Goal: Information Seeking & Learning: Understand process/instructions

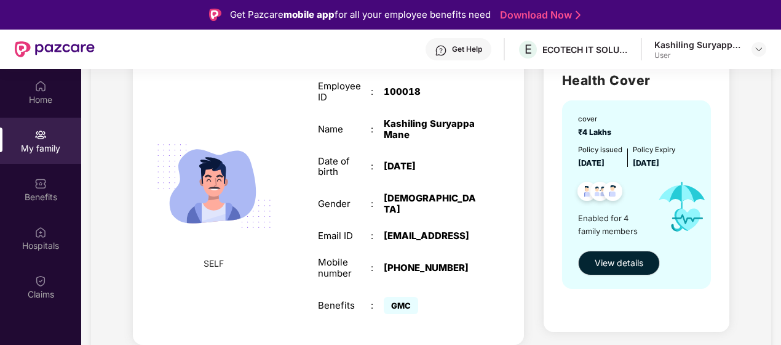
scroll to position [123, 0]
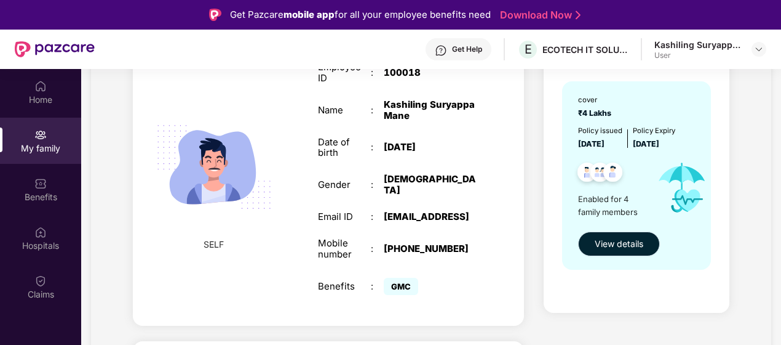
click at [620, 246] on span "View details" at bounding box center [619, 244] width 49 height 14
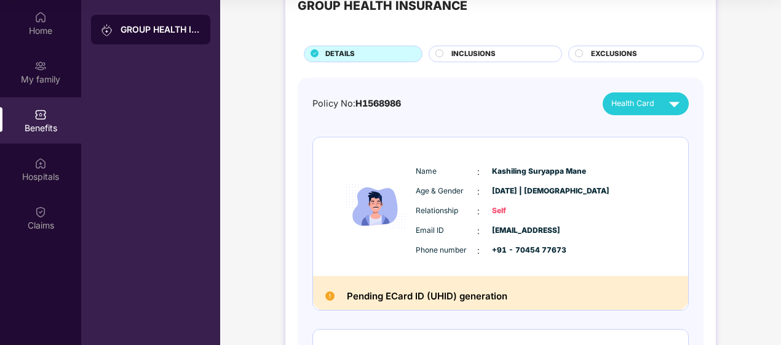
scroll to position [0, 0]
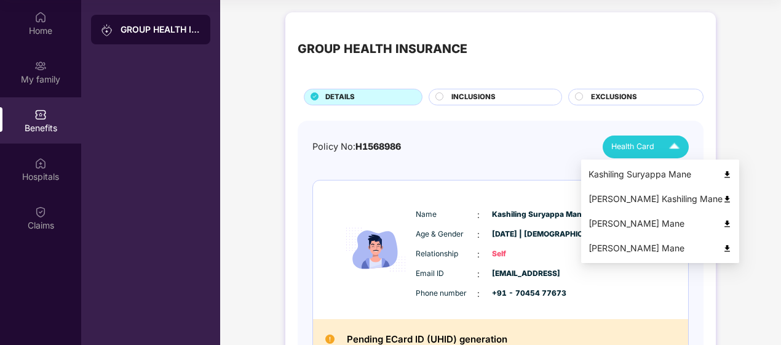
click at [676, 150] on img at bounding box center [675, 147] width 22 height 22
click at [673, 145] on img at bounding box center [675, 147] width 22 height 22
click at [723, 175] on img at bounding box center [727, 174] width 9 height 9
click at [723, 199] on img at bounding box center [727, 198] width 9 height 9
click at [655, 150] on div "Health Card" at bounding box center [649, 147] width 74 height 22
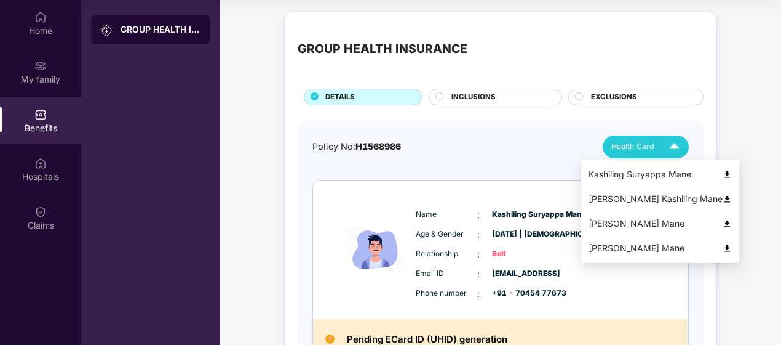
click at [723, 223] on img at bounding box center [727, 223] width 9 height 9
click at [656, 148] on div "Health Card" at bounding box center [649, 147] width 74 height 22
click at [692, 245] on div "[PERSON_NAME] Mane" at bounding box center [660, 248] width 143 height 14
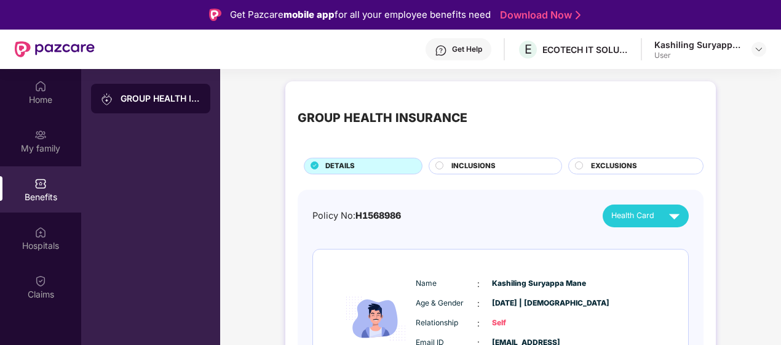
click at [174, 102] on div "GROUP HEALTH INSURANCE" at bounding box center [161, 98] width 80 height 12
click at [42, 147] on div "My family" at bounding box center [40, 148] width 81 height 12
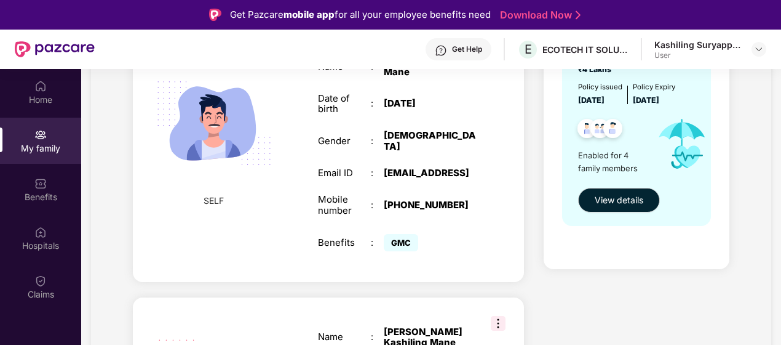
scroll to position [185, 0]
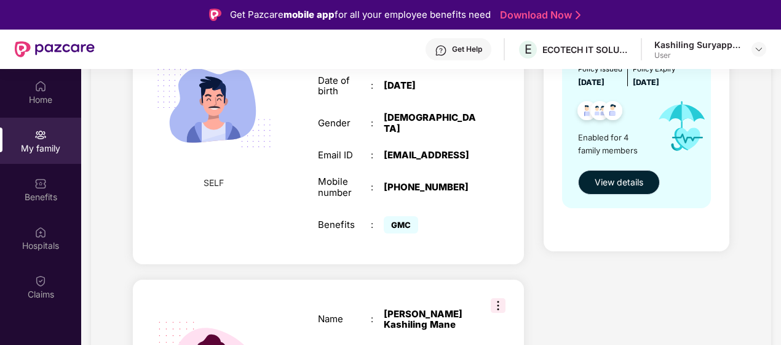
click at [612, 182] on span "View details" at bounding box center [619, 182] width 49 height 14
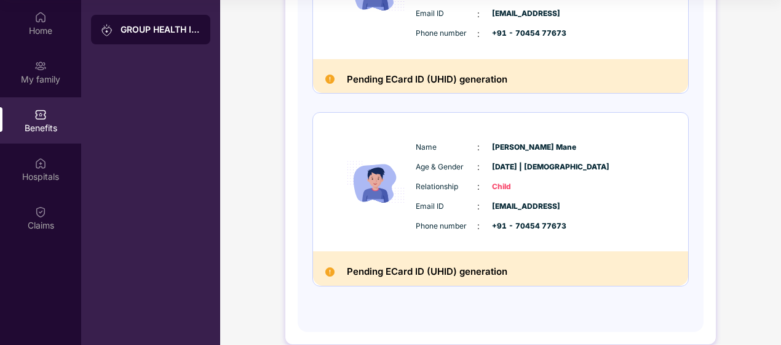
scroll to position [660, 0]
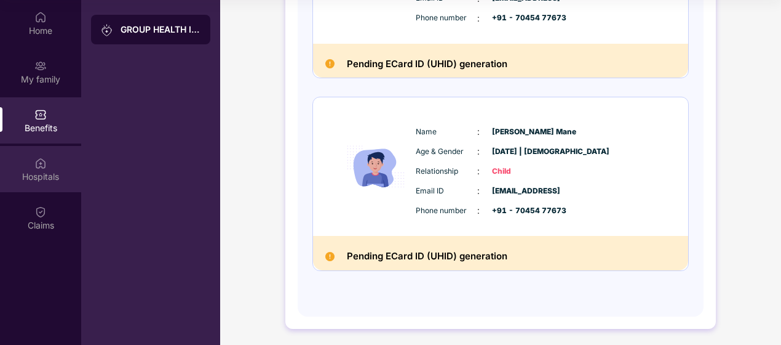
click at [42, 168] on img at bounding box center [40, 163] width 12 height 12
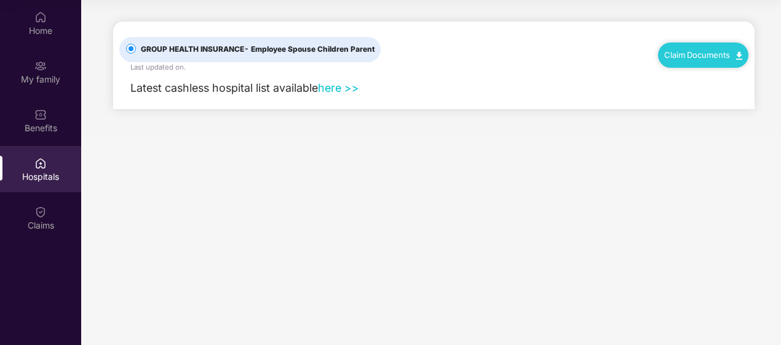
scroll to position [0, 0]
click at [336, 85] on link "here >>" at bounding box center [338, 87] width 41 height 13
click at [711, 52] on link "Claim Documents" at bounding box center [704, 55] width 78 height 10
click at [738, 74] on link "Claim Form" at bounding box center [709, 76] width 80 height 26
click at [741, 52] on img at bounding box center [740, 56] width 6 height 8
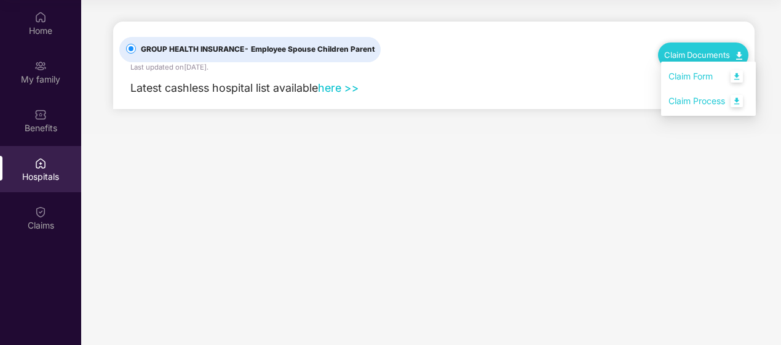
click at [738, 103] on link "Claim Process" at bounding box center [709, 101] width 80 height 26
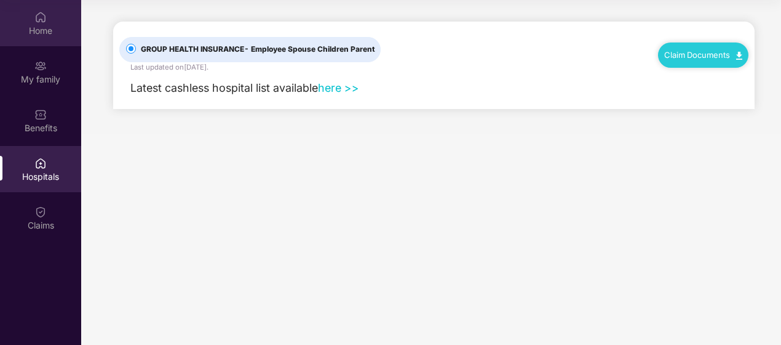
click at [38, 28] on div "Home" at bounding box center [40, 31] width 81 height 12
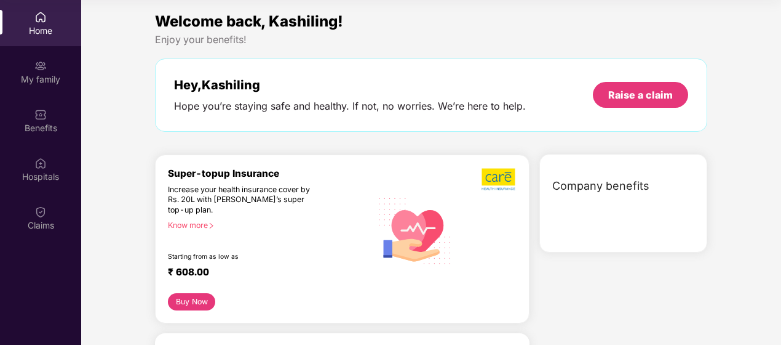
click at [43, 26] on div "Home" at bounding box center [40, 31] width 81 height 12
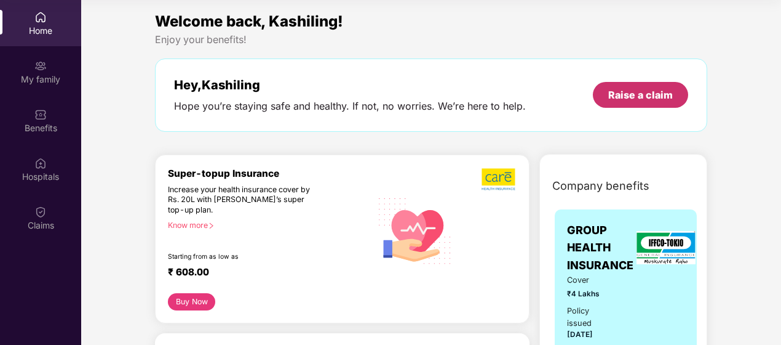
click at [631, 95] on div "Raise a claim" at bounding box center [641, 95] width 65 height 14
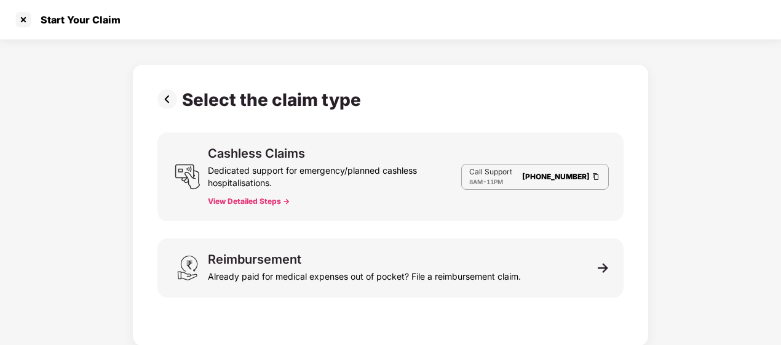
scroll to position [1, 0]
